Goal: Task Accomplishment & Management: Use online tool/utility

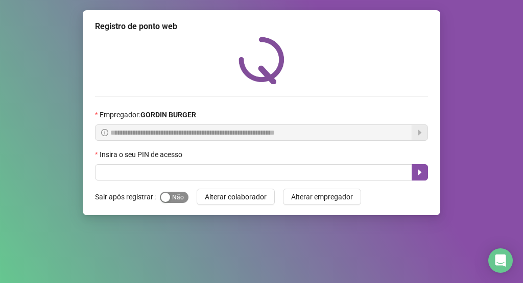
click at [176, 200] on span "Sim Não" at bounding box center [174, 197] width 29 height 11
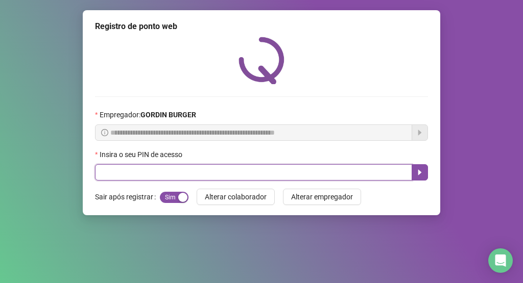
click at [142, 171] on input "text" at bounding box center [253, 172] width 317 height 16
type input "*****"
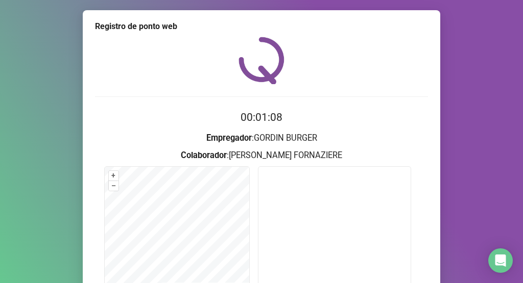
scroll to position [115, 0]
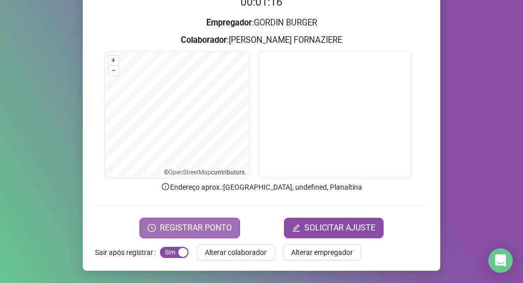
click at [215, 232] on span "REGISTRAR PONTO" at bounding box center [196, 228] width 72 height 12
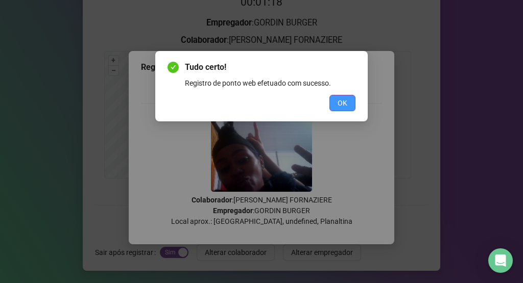
click at [351, 98] on button "OK" at bounding box center [342, 103] width 26 height 16
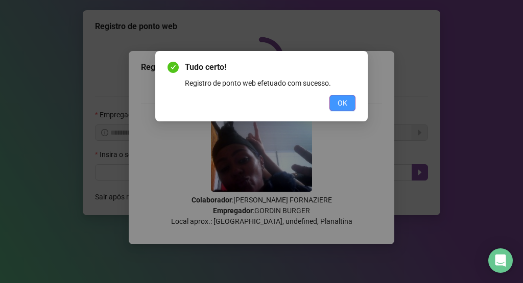
scroll to position [0, 0]
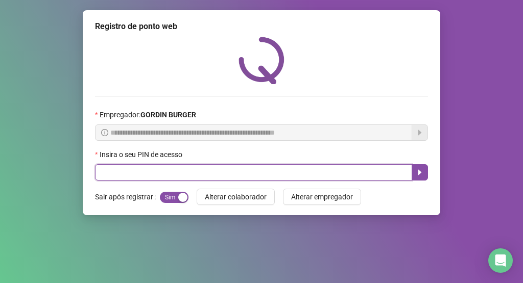
click at [266, 167] on input "text" at bounding box center [253, 172] width 317 height 16
type input "*****"
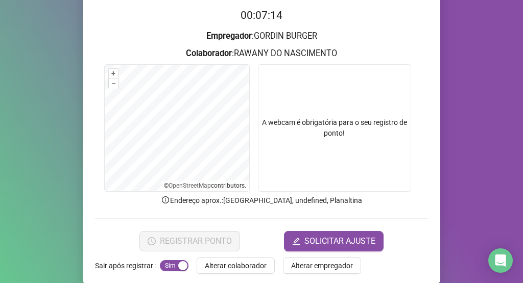
scroll to position [115, 0]
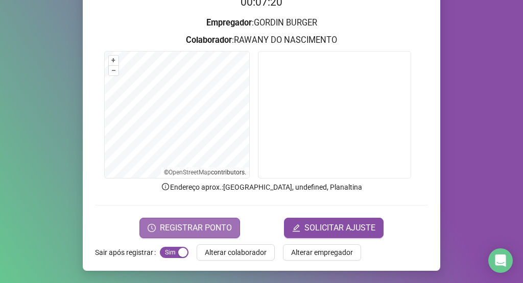
click at [208, 224] on span "REGISTRAR PONTO" at bounding box center [196, 228] width 72 height 12
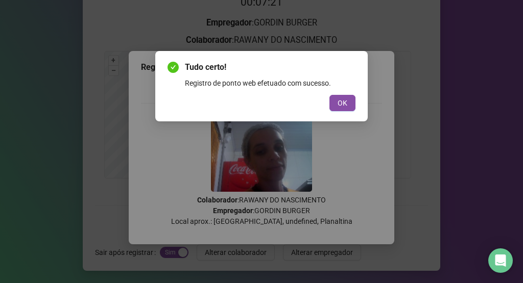
click at [327, 103] on div "OK" at bounding box center [261, 103] width 188 height 16
click at [344, 109] on button "OK" at bounding box center [342, 103] width 26 height 16
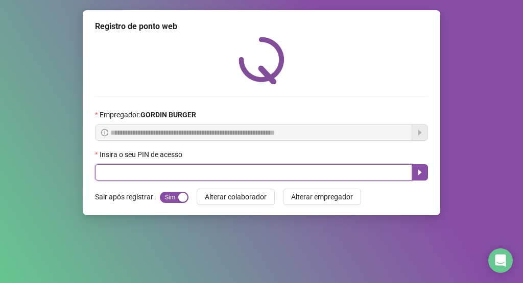
click at [318, 171] on input "text" at bounding box center [253, 172] width 317 height 16
type input "*****"
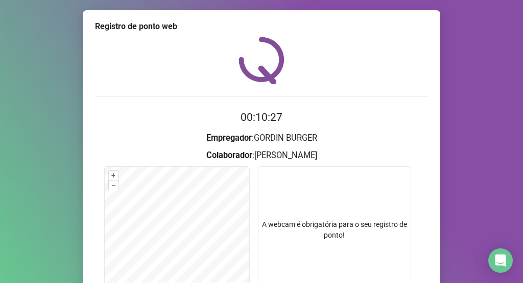
scroll to position [115, 0]
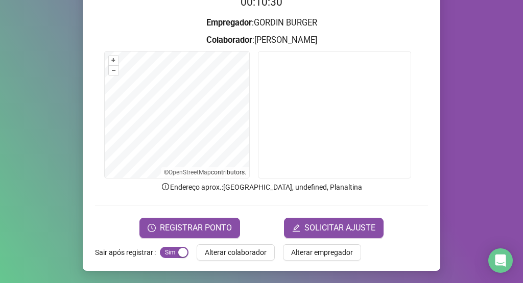
click at [210, 216] on form "00:10:30 Empregador : GORDIN BURGER Colaborador : [PERSON_NAME] + – ⇧ › © OpenS…" at bounding box center [261, 116] width 333 height 244
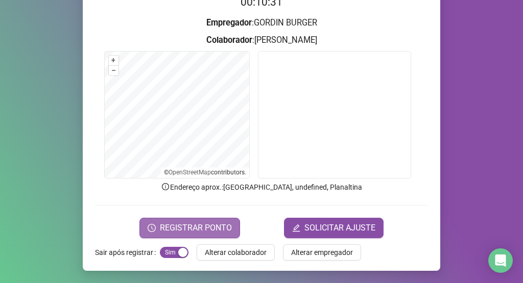
click at [186, 223] on span "REGISTRAR PONTO" at bounding box center [196, 228] width 72 height 12
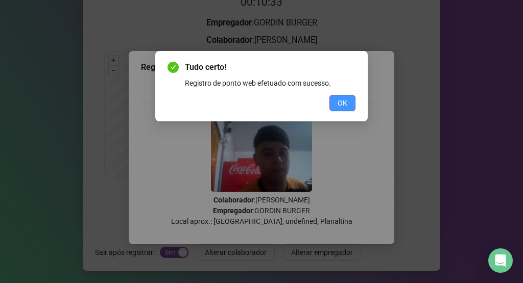
click at [338, 102] on span "OK" at bounding box center [342, 102] width 10 height 11
